Goal: Complete Application Form: Complete application form

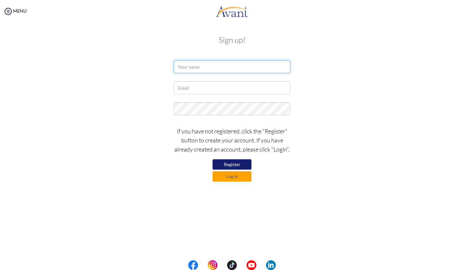
click at [223, 66] on input "text" at bounding box center [232, 66] width 117 height 13
click at [213, 68] on input "[PERSON_NAME]" at bounding box center [232, 66] width 117 height 13
type input "[PERSON_NAME]"
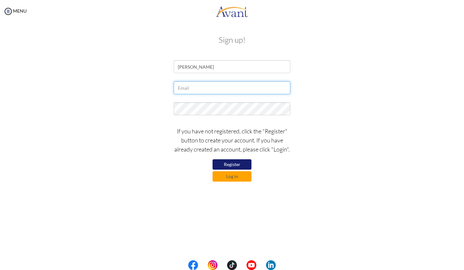
click at [195, 87] on input "text" at bounding box center [232, 87] width 117 height 13
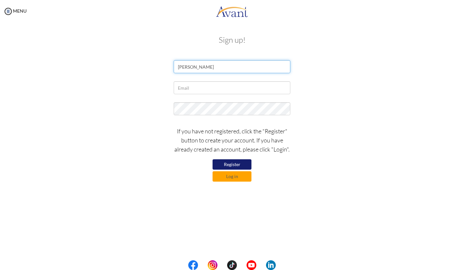
click at [206, 68] on input "[PERSON_NAME]" at bounding box center [232, 66] width 117 height 13
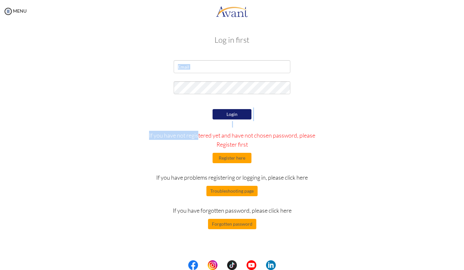
drag, startPoint x: 182, startPoint y: 133, endPoint x: 142, endPoint y: 65, distance: 78.8
click at [142, 65] on form "Login If you have not registered yet and have not chosen password, please Regis…" at bounding box center [231, 144] width 369 height 169
click at [86, 62] on div at bounding box center [231, 68] width 379 height 16
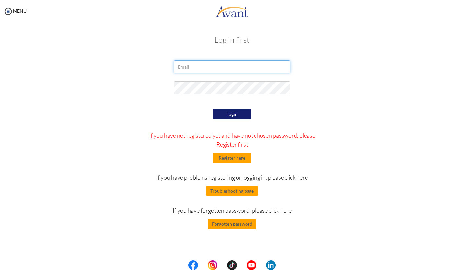
click at [184, 69] on input "email" at bounding box center [232, 66] width 117 height 13
click at [156, 87] on div at bounding box center [231, 89] width 379 height 16
click at [230, 159] on button "Register here" at bounding box center [231, 158] width 39 height 10
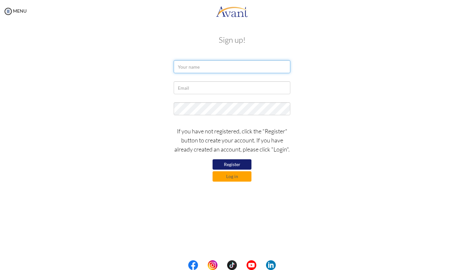
click at [192, 65] on input "text" at bounding box center [232, 66] width 117 height 13
type input "Azeb Seyfu"
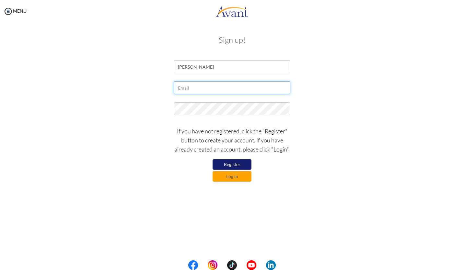
click at [185, 88] on input "text" at bounding box center [232, 87] width 117 height 13
type input "seyfuazeb84@gmail.com"
click at [231, 163] on button "Register" at bounding box center [231, 164] width 39 height 10
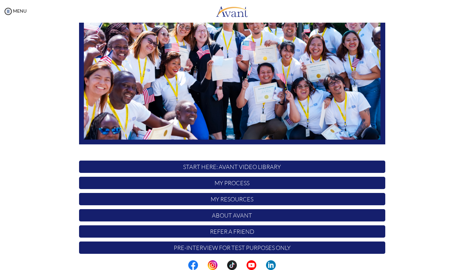
scroll to position [90, 0]
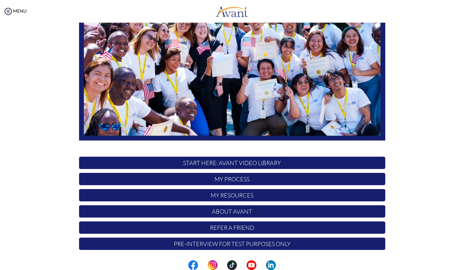
click at [226, 164] on p "START HERE: Avant Video Library" at bounding box center [232, 163] width 306 height 12
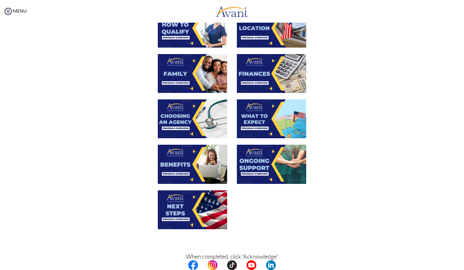
scroll to position [175, 0]
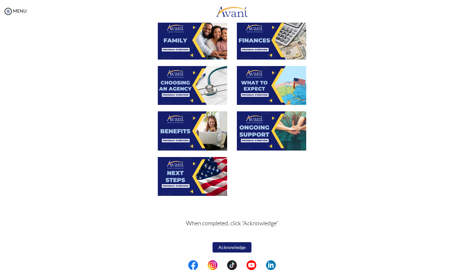
click at [229, 245] on button "Acknowledge" at bounding box center [231, 247] width 39 height 10
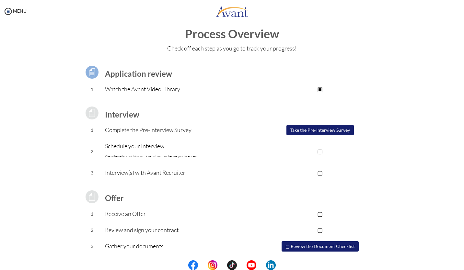
scroll to position [0, 0]
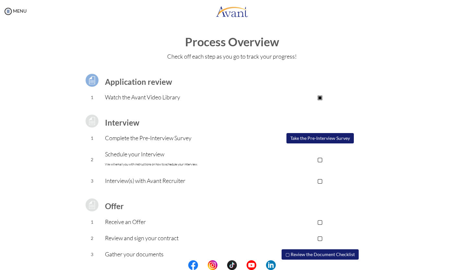
click at [208, 46] on h1 "Process Overview" at bounding box center [231, 42] width 451 height 13
click at [88, 82] on img at bounding box center [92, 80] width 16 height 16
click at [11, 11] on img at bounding box center [8, 11] width 10 height 10
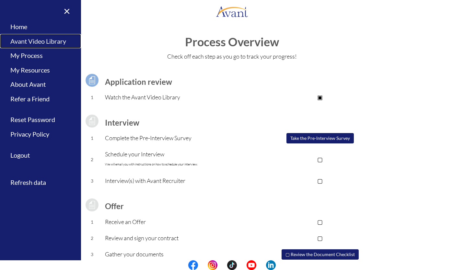
click at [20, 40] on link "Avant Video Library" at bounding box center [40, 41] width 81 height 15
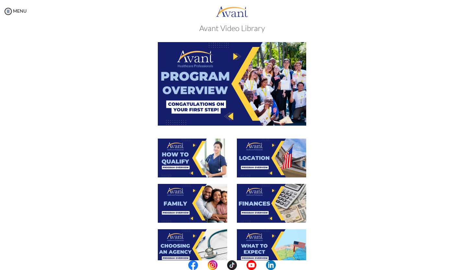
scroll to position [175, 0]
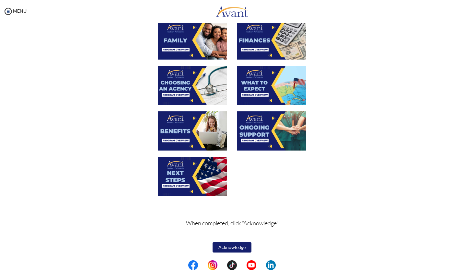
click at [237, 247] on button "Acknowledge" at bounding box center [231, 247] width 39 height 10
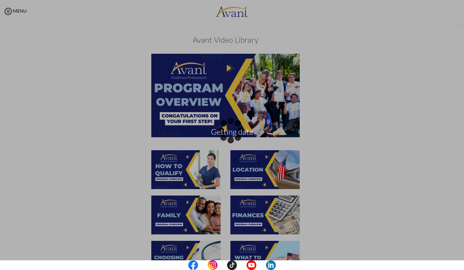
scroll to position [175, 0]
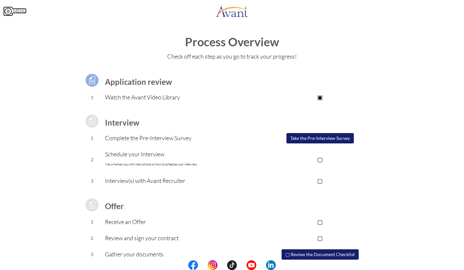
click at [8, 10] on img at bounding box center [8, 11] width 10 height 10
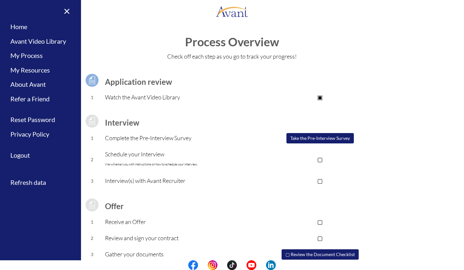
click at [386, 47] on h1 "Process Overview" at bounding box center [231, 42] width 451 height 13
click at [68, 12] on link "×" at bounding box center [63, 11] width 20 height 22
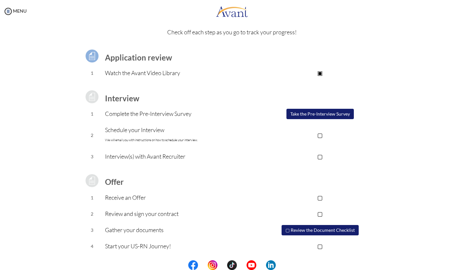
scroll to position [0, 0]
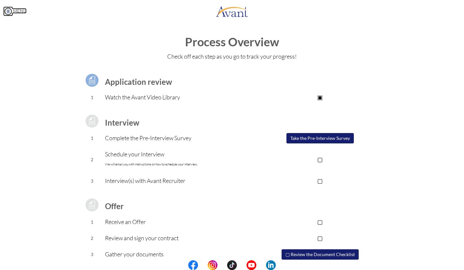
click at [9, 12] on img at bounding box center [8, 11] width 10 height 10
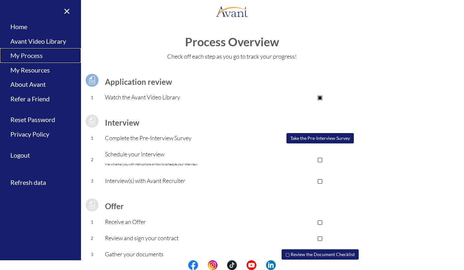
click at [20, 56] on link "My Process" at bounding box center [40, 55] width 81 height 15
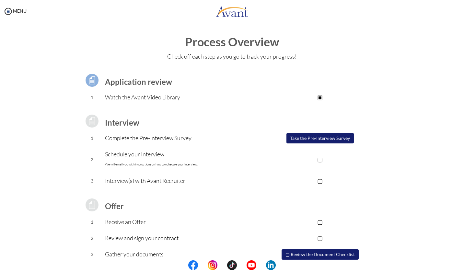
click at [148, 98] on p "Watch the Avant Video Library" at bounding box center [180, 97] width 150 height 9
click at [89, 80] on img at bounding box center [92, 80] width 16 height 16
click at [8, 13] on img at bounding box center [8, 11] width 10 height 10
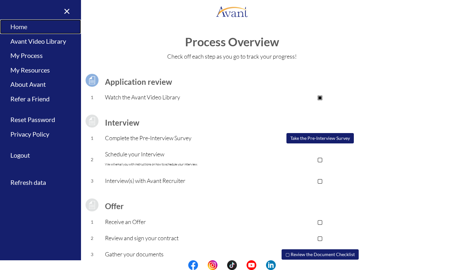
click at [11, 27] on link "Home" at bounding box center [40, 26] width 81 height 15
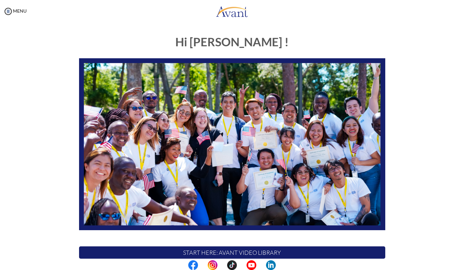
scroll to position [90, 0]
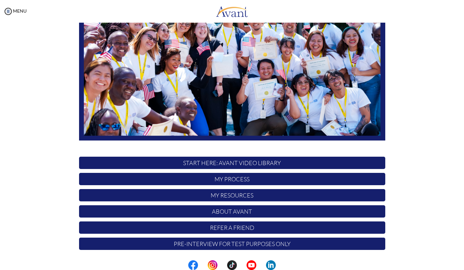
click at [212, 163] on p "START HERE: Avant Video Library" at bounding box center [232, 163] width 306 height 12
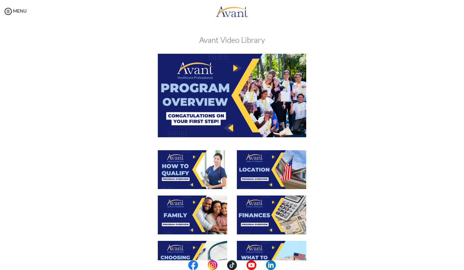
click at [213, 89] on img at bounding box center [232, 95] width 148 height 83
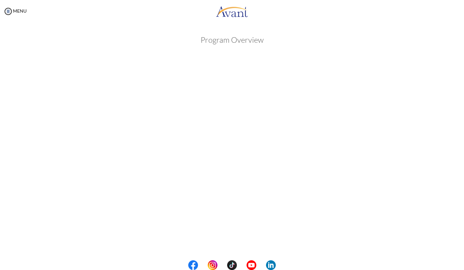
scroll to position [48, 0]
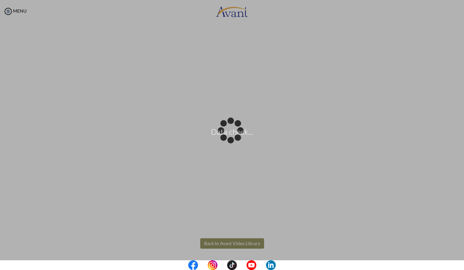
click at [227, 243] on body "Data check... Maintenance break. Please come back in 2 hours. MENU My Status Wh…" at bounding box center [232, 135] width 464 height 270
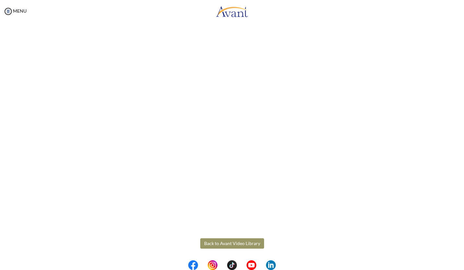
click at [213, 244] on button "Back to Avant Video Library" at bounding box center [232, 243] width 64 height 10
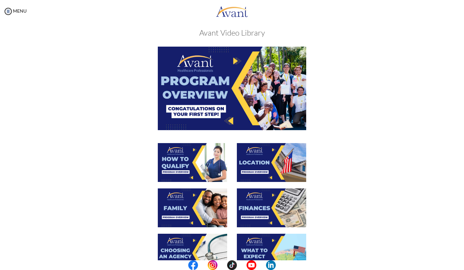
scroll to position [6, 0]
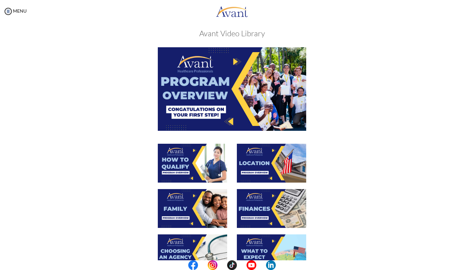
click at [181, 162] on img at bounding box center [192, 163] width 69 height 39
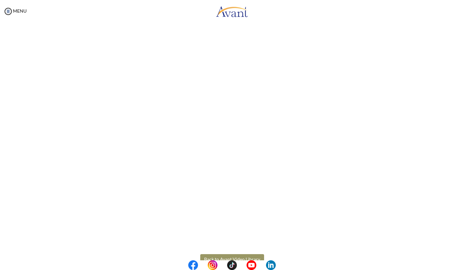
scroll to position [48, 0]
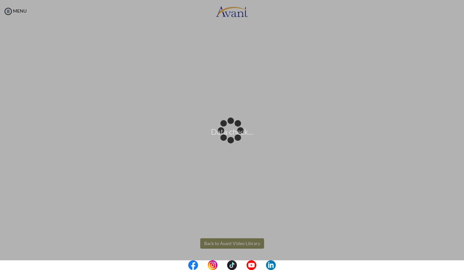
click at [210, 244] on body "Data check... Maintenance break. Please come back in 2 hours. MENU My Status Wh…" at bounding box center [232, 135] width 464 height 270
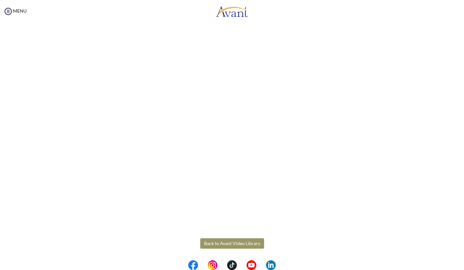
click at [210, 244] on button "Back to Avant Video Library" at bounding box center [232, 243] width 64 height 10
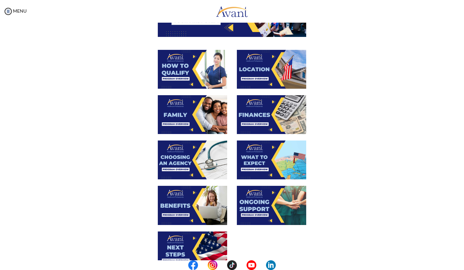
scroll to position [100, 0]
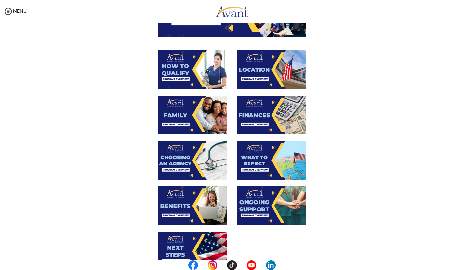
click at [254, 71] on img at bounding box center [271, 69] width 69 height 39
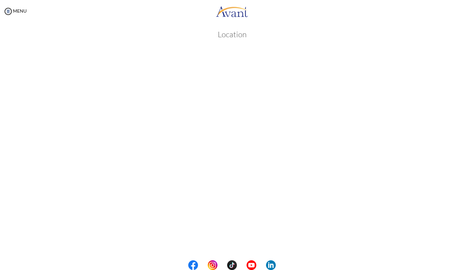
scroll to position [1, 0]
click at [19, 10] on link "MENU" at bounding box center [14, 11] width 23 height 6
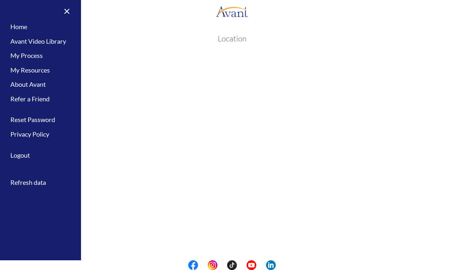
click at [130, 26] on div "My Status What is the next step? We would like you to watch the introductory vi…" at bounding box center [232, 158] width 464 height 270
click at [416, 23] on div "My Status What is the next step? We would like you to watch the introductory vi…" at bounding box center [232, 158] width 464 height 270
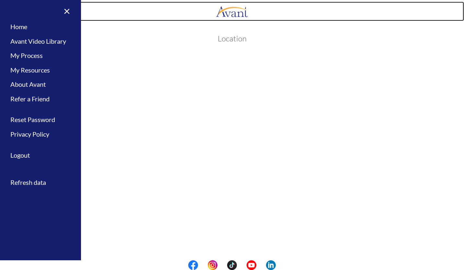
click at [415, 19] on link at bounding box center [232, 11] width 464 height 19
click at [97, 7] on link at bounding box center [232, 11] width 464 height 19
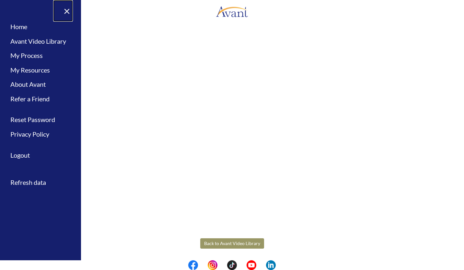
click at [67, 10] on link "×" at bounding box center [63, 11] width 20 height 22
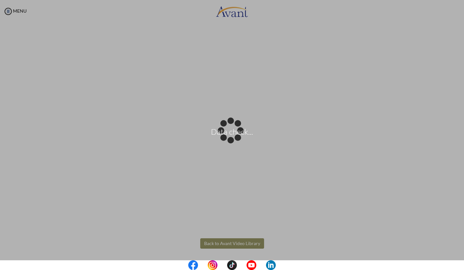
click at [155, 241] on body "Data check... Maintenance break. Please come back in 2 hours. MENU My Status Wh…" at bounding box center [232, 135] width 464 height 270
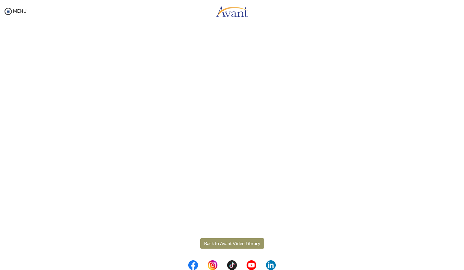
click at [211, 241] on button "Back to Avant Video Library" at bounding box center [232, 243] width 64 height 10
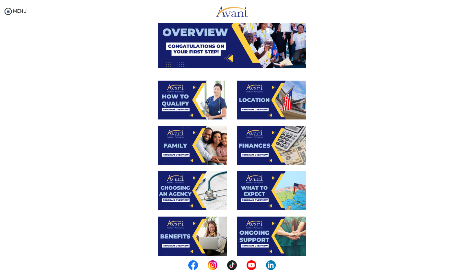
scroll to position [71, 0]
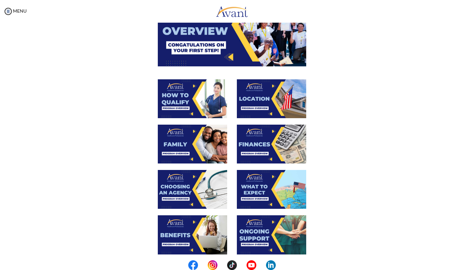
click at [183, 140] on img at bounding box center [192, 144] width 69 height 39
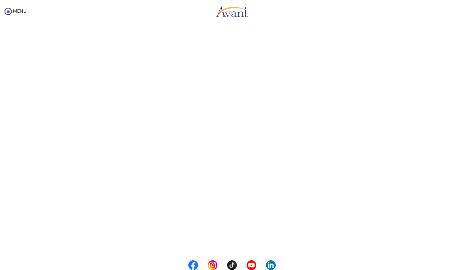
scroll to position [118, 0]
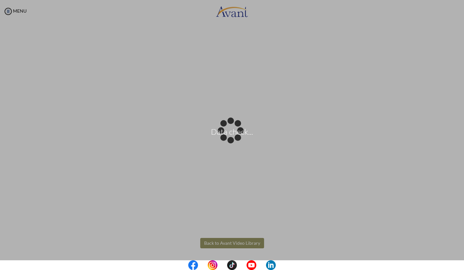
click at [204, 241] on body "Data check... Maintenance break. Please come back in 2 hours. MENU My Status Wh…" at bounding box center [232, 135] width 464 height 270
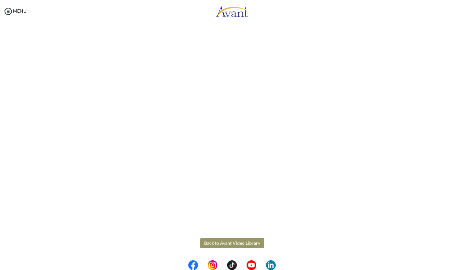
click at [208, 246] on button "Back to Avant Video Library" at bounding box center [232, 243] width 64 height 10
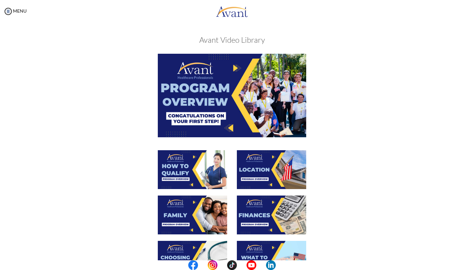
click at [259, 218] on img at bounding box center [271, 215] width 69 height 39
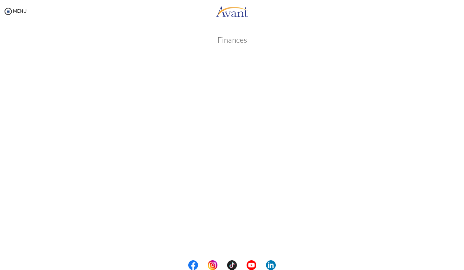
scroll to position [44, 0]
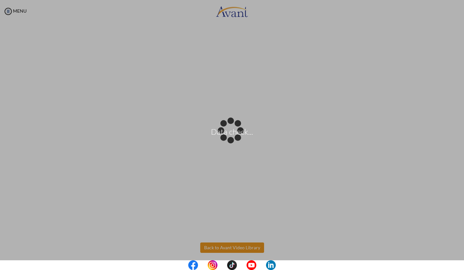
click at [208, 247] on body "Data check... Maintenance break. Please come back in 2 hours. MENU My Status Wh…" at bounding box center [232, 135] width 464 height 270
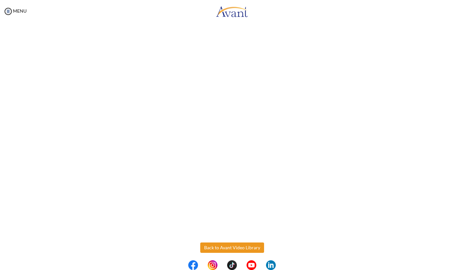
click at [208, 247] on button "Back to Avant Video Library" at bounding box center [232, 248] width 64 height 10
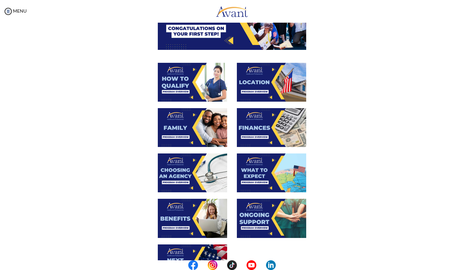
scroll to position [145, 0]
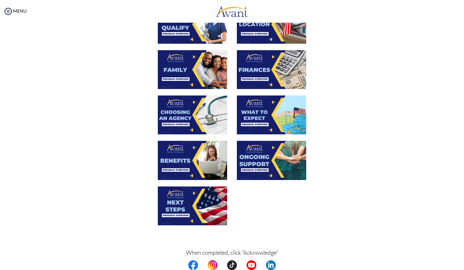
click at [178, 114] on img at bounding box center [192, 115] width 69 height 39
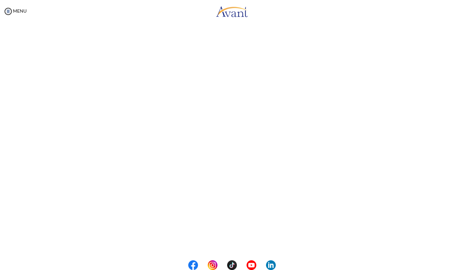
scroll to position [118, 0]
click at [223, 243] on body "Maintenance break. Please come back in 2 hours. MENU My Status What is the next…" at bounding box center [232, 135] width 464 height 270
click at [223, 243] on button "Back to Avant Video Library" at bounding box center [232, 243] width 64 height 10
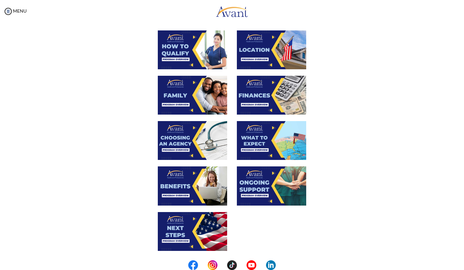
scroll to position [121, 0]
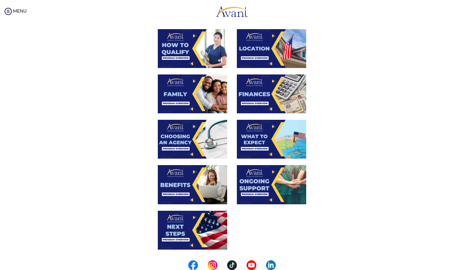
click at [264, 136] on img at bounding box center [271, 139] width 69 height 39
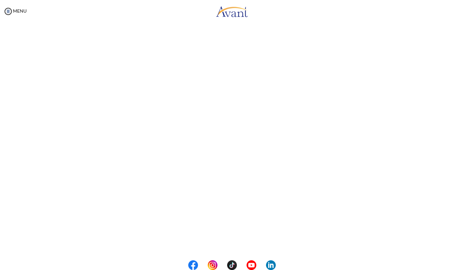
scroll to position [118, 0]
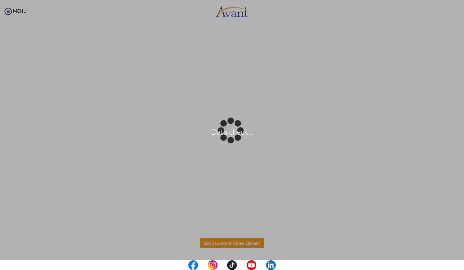
click at [214, 243] on body "Data check... Maintenance break. Please come back in 2 hours. MENU My Status Wh…" at bounding box center [232, 135] width 464 height 270
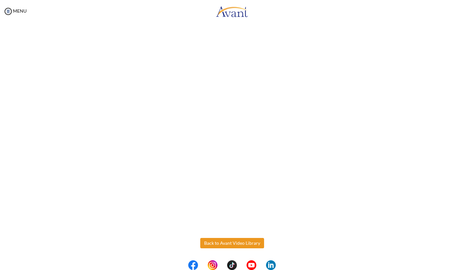
click at [214, 243] on button "Back to Avant Video Library" at bounding box center [232, 243] width 64 height 10
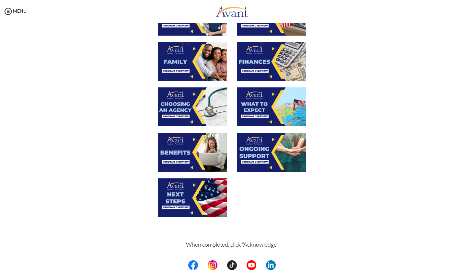
scroll to position [155, 0]
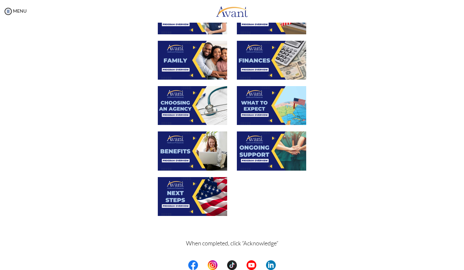
click at [174, 153] on img at bounding box center [192, 150] width 69 height 39
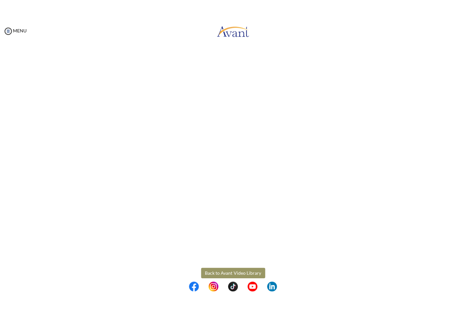
scroll to position [118, 0]
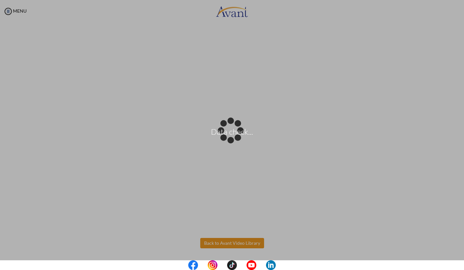
click at [218, 244] on body "Data check... Maintenance break. Please come back in 2 hours. MENU My Status Wh…" at bounding box center [232, 135] width 464 height 270
click at [212, 243] on body "Data check... Maintenance break. Please come back in 2 hours. MENU My Status Wh…" at bounding box center [232, 135] width 464 height 270
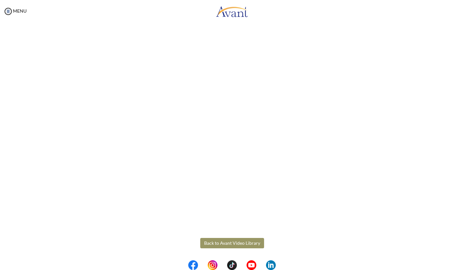
click at [203, 242] on button "Back to Avant Video Library" at bounding box center [232, 243] width 64 height 10
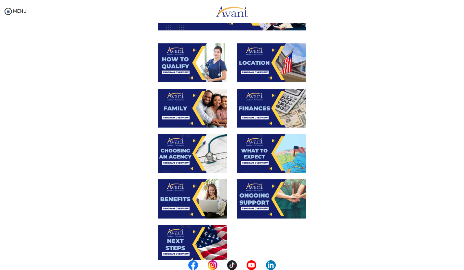
scroll to position [175, 0]
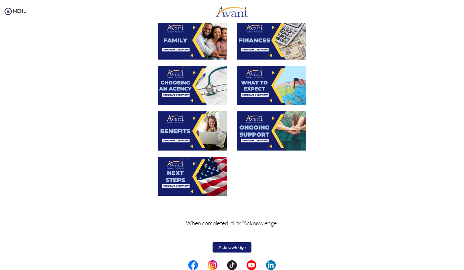
click at [265, 133] on img at bounding box center [271, 130] width 69 height 39
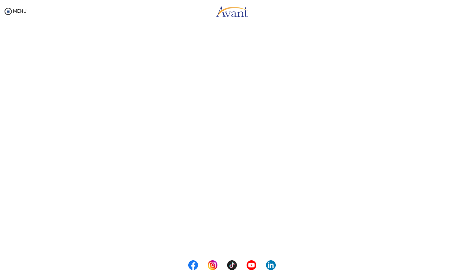
scroll to position [118, 0]
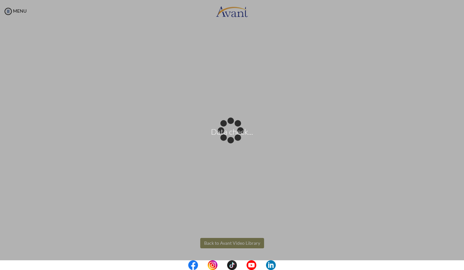
click at [210, 242] on body "Data check... Maintenance break. Please come back in 2 hours. MENU My Status Wh…" at bounding box center [232, 135] width 464 height 270
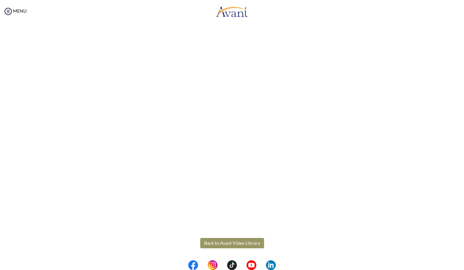
click at [212, 240] on button "Back to Avant Video Library" at bounding box center [232, 243] width 64 height 10
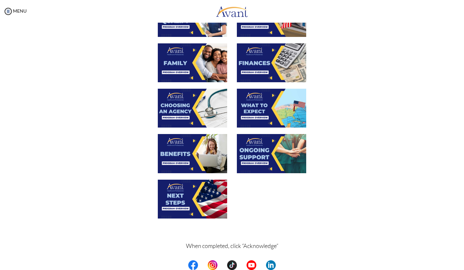
scroll to position [175, 0]
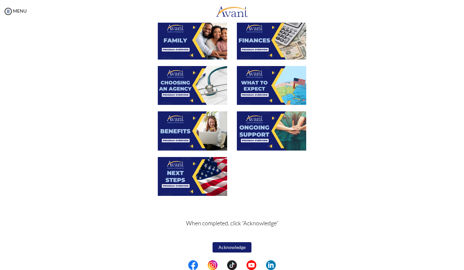
click at [175, 178] on img at bounding box center [192, 176] width 69 height 39
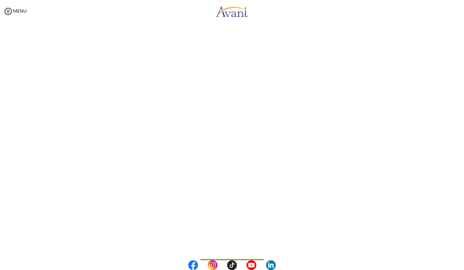
scroll to position [118, 0]
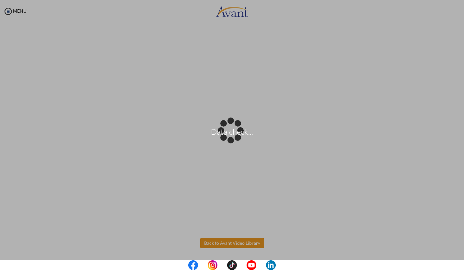
click at [214, 242] on body "Data check... Maintenance break. Please come back in 2 hours. MENU My Status Wh…" at bounding box center [232, 135] width 464 height 270
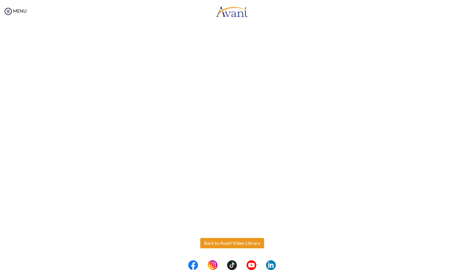
click at [214, 242] on button "Back to Avant Video Library" at bounding box center [232, 243] width 64 height 10
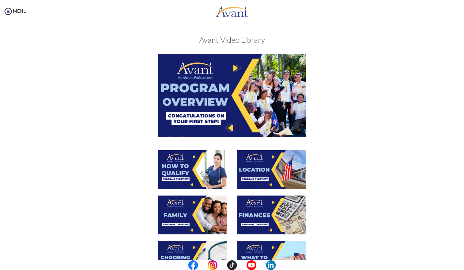
scroll to position [175, 0]
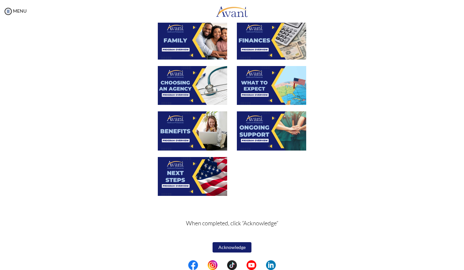
click at [222, 246] on button "Acknowledge" at bounding box center [231, 247] width 39 height 10
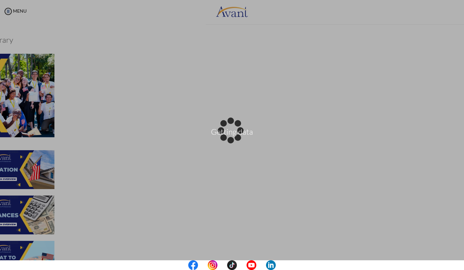
scroll to position [175, 0]
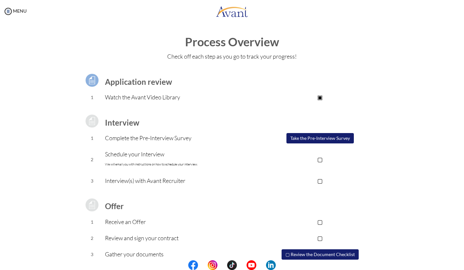
click at [319, 100] on p "▣" at bounding box center [320, 97] width 130 height 9
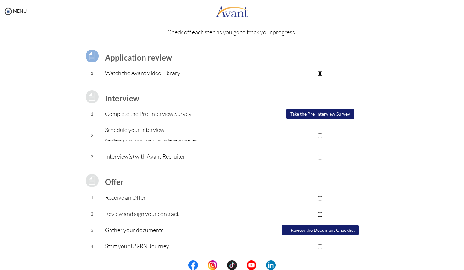
scroll to position [0, 0]
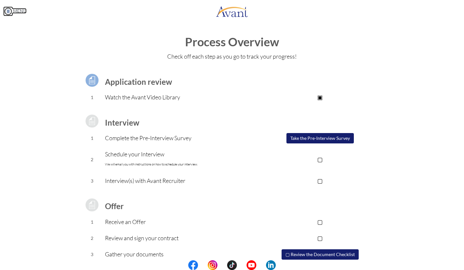
click at [19, 9] on link "MENU" at bounding box center [14, 11] width 23 height 6
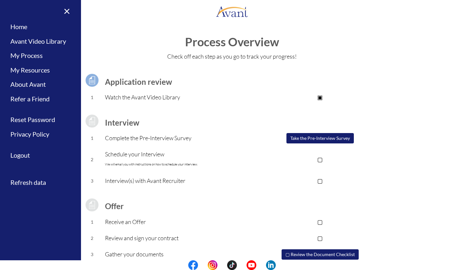
click at [104, 42] on h1 "Process Overview" at bounding box center [231, 42] width 451 height 13
click at [66, 9] on link "×" at bounding box center [63, 11] width 20 height 22
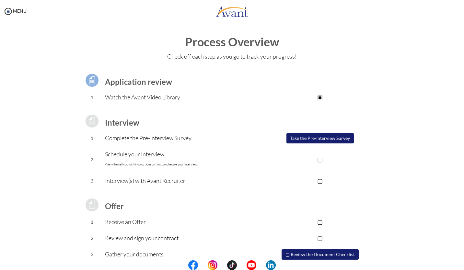
click at [310, 138] on button "Take the Pre-Interview Survey" at bounding box center [319, 138] width 67 height 10
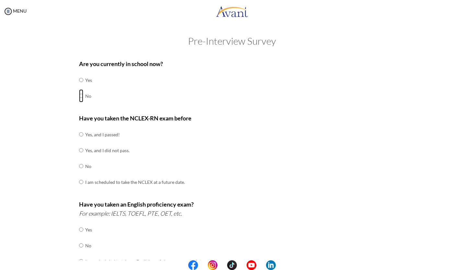
click at [79, 96] on input "radio" at bounding box center [81, 95] width 4 height 13
radio input "true"
click at [79, 167] on input "radio" at bounding box center [81, 166] width 4 height 13
radio input "true"
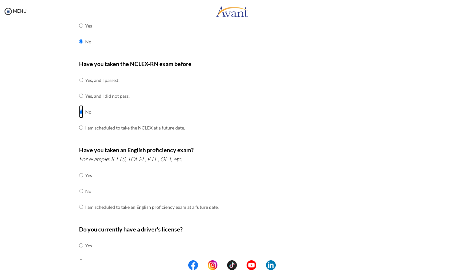
scroll to position [96, 0]
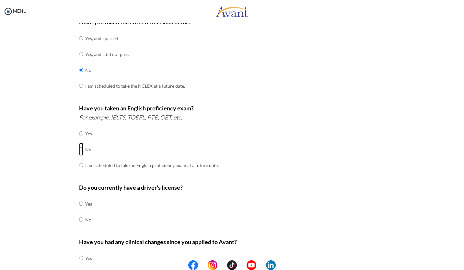
click at [79, 148] on input "radio" at bounding box center [81, 149] width 4 height 13
radio input "true"
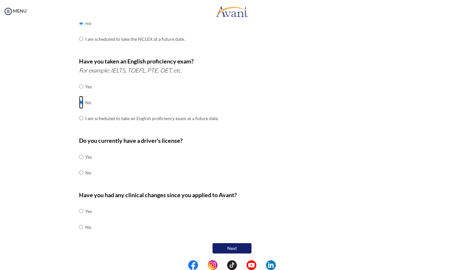
scroll to position [143, 0]
click at [79, 172] on input "radio" at bounding box center [81, 172] width 4 height 13
radio input "true"
click at [126, 194] on b "Have you had any clinical changes since you applied to Avant?" at bounding box center [158, 194] width 158 height 7
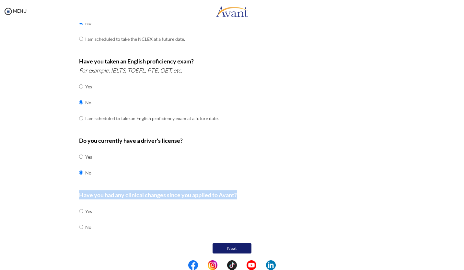
drag, startPoint x: 77, startPoint y: 194, endPoint x: 234, endPoint y: 194, distance: 156.7
click at [234, 194] on b "Have you had any clinical changes since you applied to Avant?" at bounding box center [158, 194] width 158 height 7
copy b "Have you had any clinical changes since you applied to Avant?"
click at [243, 194] on p "Have you had any clinical changes since you applied to Avant?" at bounding box center [232, 194] width 306 height 9
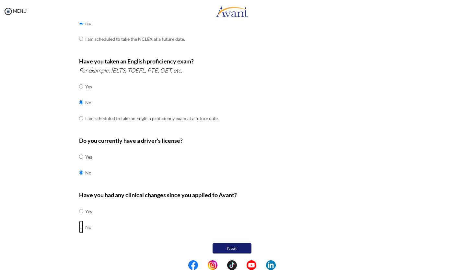
click at [79, 227] on input "radio" at bounding box center [81, 226] width 4 height 13
radio input "true"
click at [232, 246] on button "Next" at bounding box center [231, 248] width 39 height 10
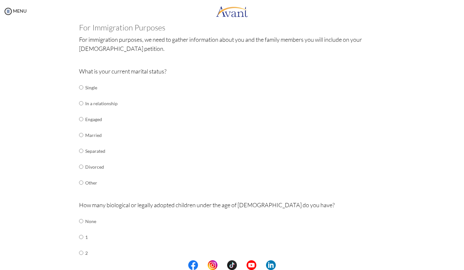
scroll to position [39, 0]
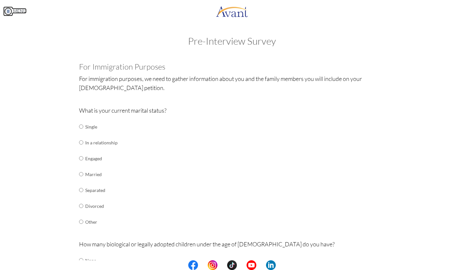
click at [18, 11] on link "MENU" at bounding box center [14, 11] width 23 height 6
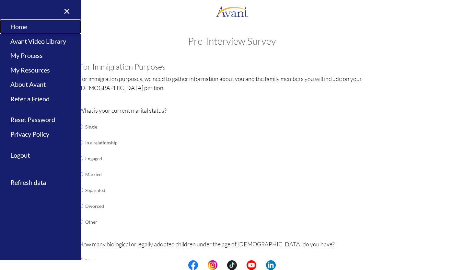
click at [18, 25] on link "Home" at bounding box center [40, 26] width 81 height 15
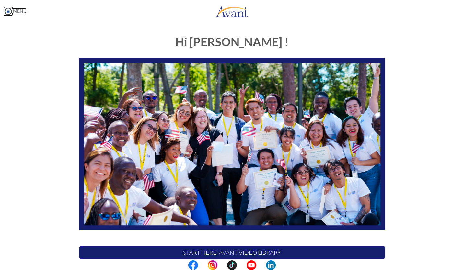
click at [26, 9] on link "MENU" at bounding box center [14, 11] width 23 height 6
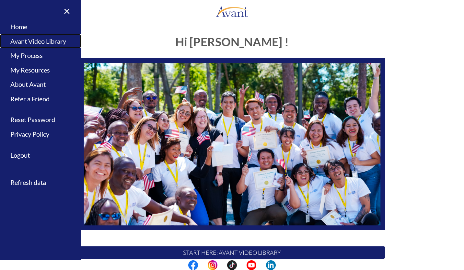
click at [29, 40] on link "Avant Video Library" at bounding box center [40, 41] width 81 height 15
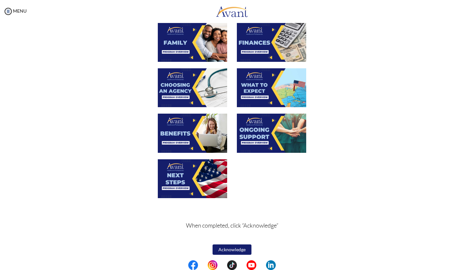
scroll to position [175, 0]
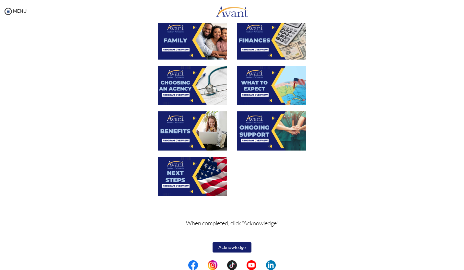
click at [219, 248] on button "Acknowledge" at bounding box center [231, 247] width 39 height 10
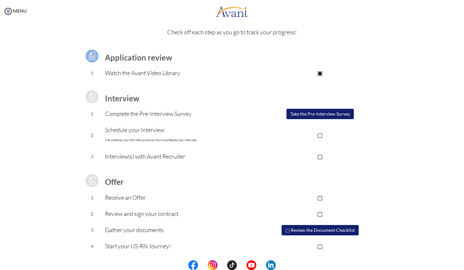
scroll to position [24, 0]
click at [188, 117] on p "Complete the Pre-Interview Survey" at bounding box center [180, 113] width 150 height 9
click at [320, 135] on p "▢" at bounding box center [320, 134] width 130 height 9
click at [320, 135] on p "▣" at bounding box center [320, 134] width 130 height 9
click at [267, 35] on p "Check off each step as you go to track your progress!" at bounding box center [231, 32] width 451 height 9
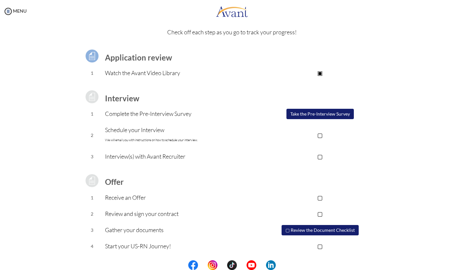
click at [88, 52] on img at bounding box center [92, 56] width 16 height 16
click at [115, 57] on b "Application review" at bounding box center [138, 57] width 67 height 9
click at [126, 71] on p "Watch the Avant Video Library" at bounding box center [180, 72] width 150 height 9
click at [319, 73] on p "▣" at bounding box center [320, 72] width 130 height 9
click at [129, 56] on b "Application review" at bounding box center [138, 57] width 67 height 9
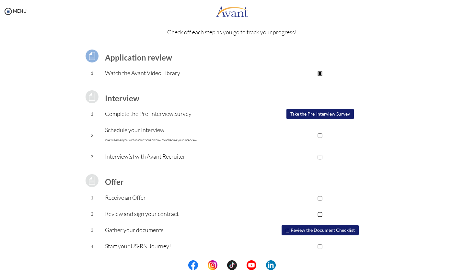
click at [86, 56] on img at bounding box center [92, 56] width 16 height 16
click at [128, 73] on p "Watch the Avant Video Library" at bounding box center [180, 72] width 150 height 9
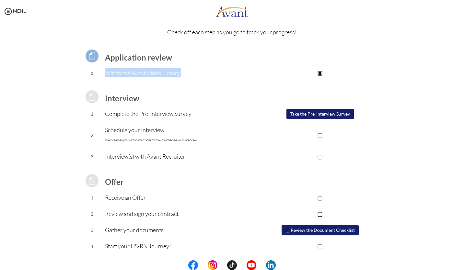
click at [177, 72] on p "Watch the Avant Video Library" at bounding box center [180, 72] width 150 height 9
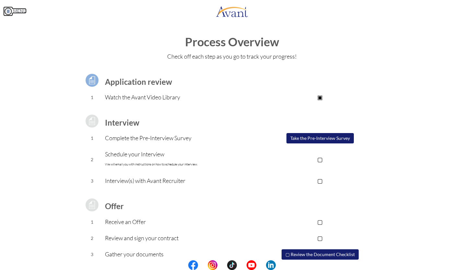
click at [23, 9] on link "MENU" at bounding box center [14, 11] width 23 height 6
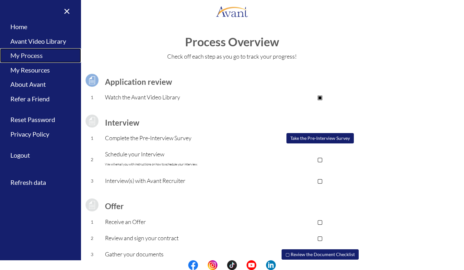
click at [38, 59] on link "My Process" at bounding box center [40, 55] width 81 height 15
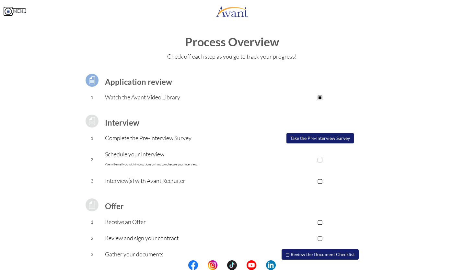
click at [17, 11] on link "MENU" at bounding box center [14, 11] width 23 height 6
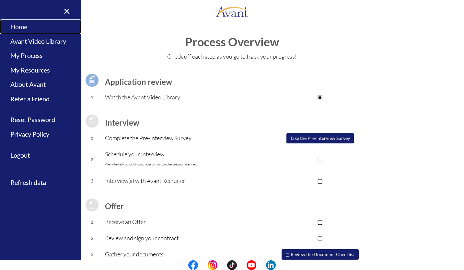
click at [17, 28] on link "Home" at bounding box center [40, 26] width 81 height 15
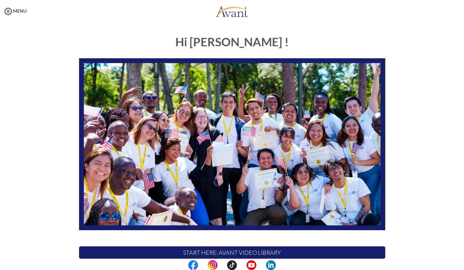
scroll to position [90, 0]
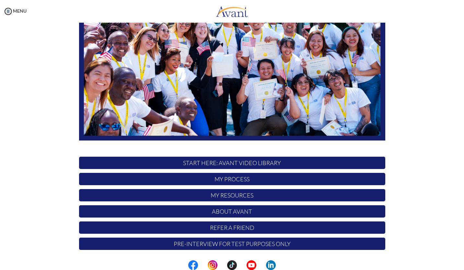
click at [226, 163] on p "START HERE: Avant Video Library" at bounding box center [232, 163] width 306 height 12
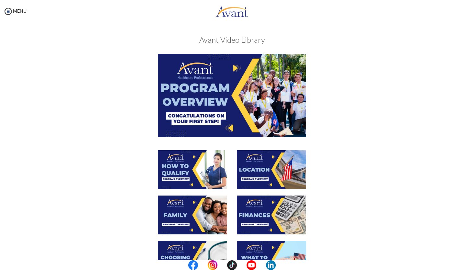
scroll to position [175, 0]
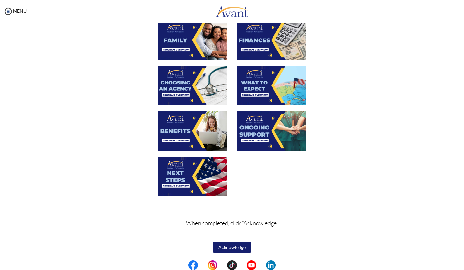
click at [230, 247] on button "Acknowledge" at bounding box center [231, 247] width 39 height 10
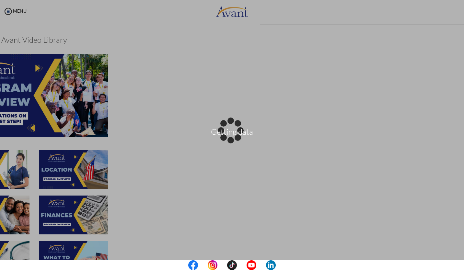
scroll to position [175, 0]
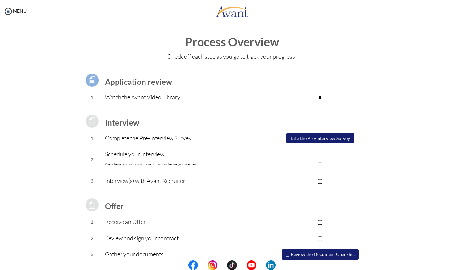
click at [127, 99] on p "Watch the Avant Video Library" at bounding box center [180, 97] width 150 height 9
click at [151, 97] on p "Watch the Avant Video Library" at bounding box center [180, 97] width 150 height 9
